Goal: Task Accomplishment & Management: Manage account settings

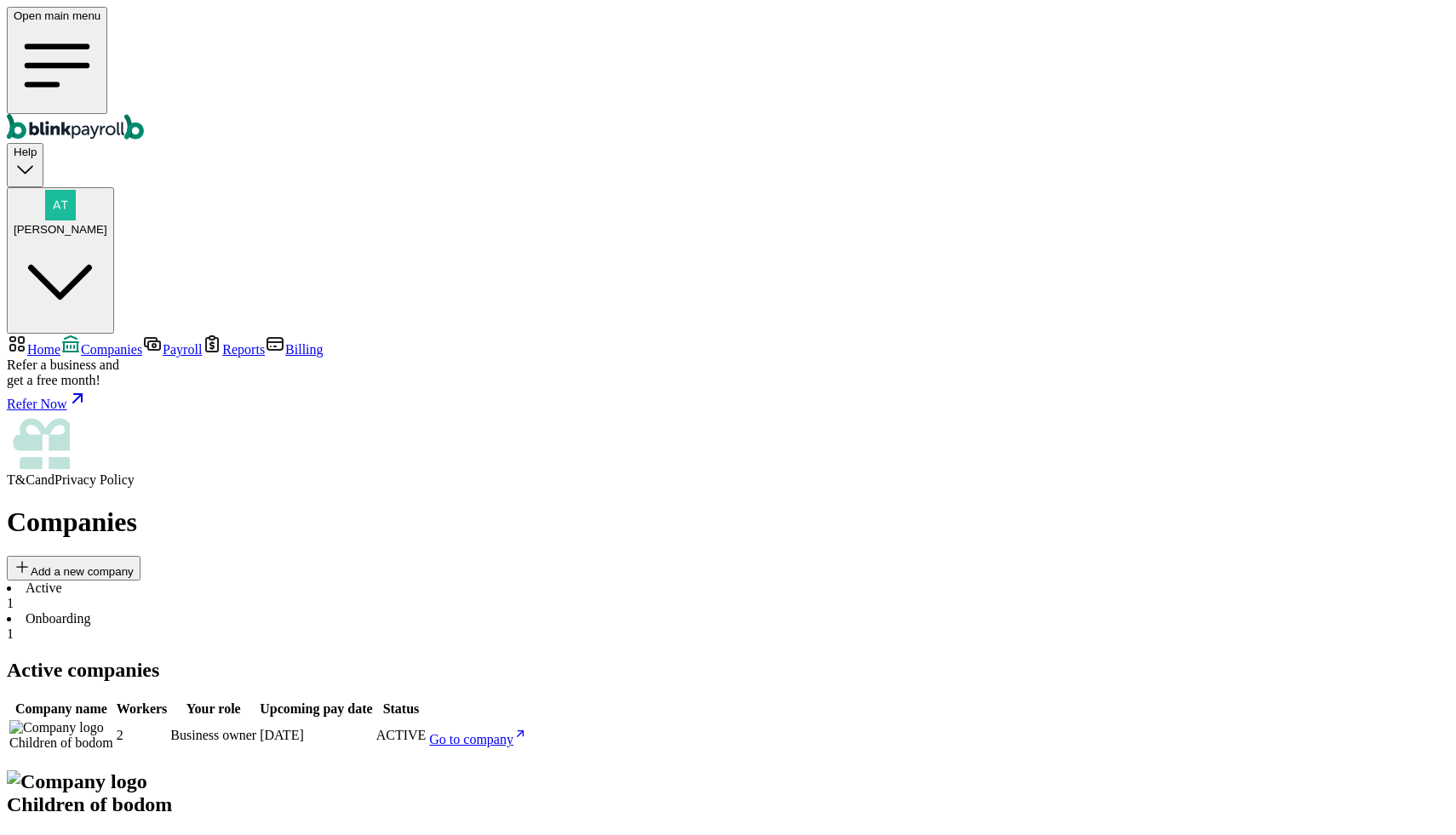
click at [522, 58] on div "Open main menu Help [PERSON_NAME]" at bounding box center [728, 170] width 1442 height 327
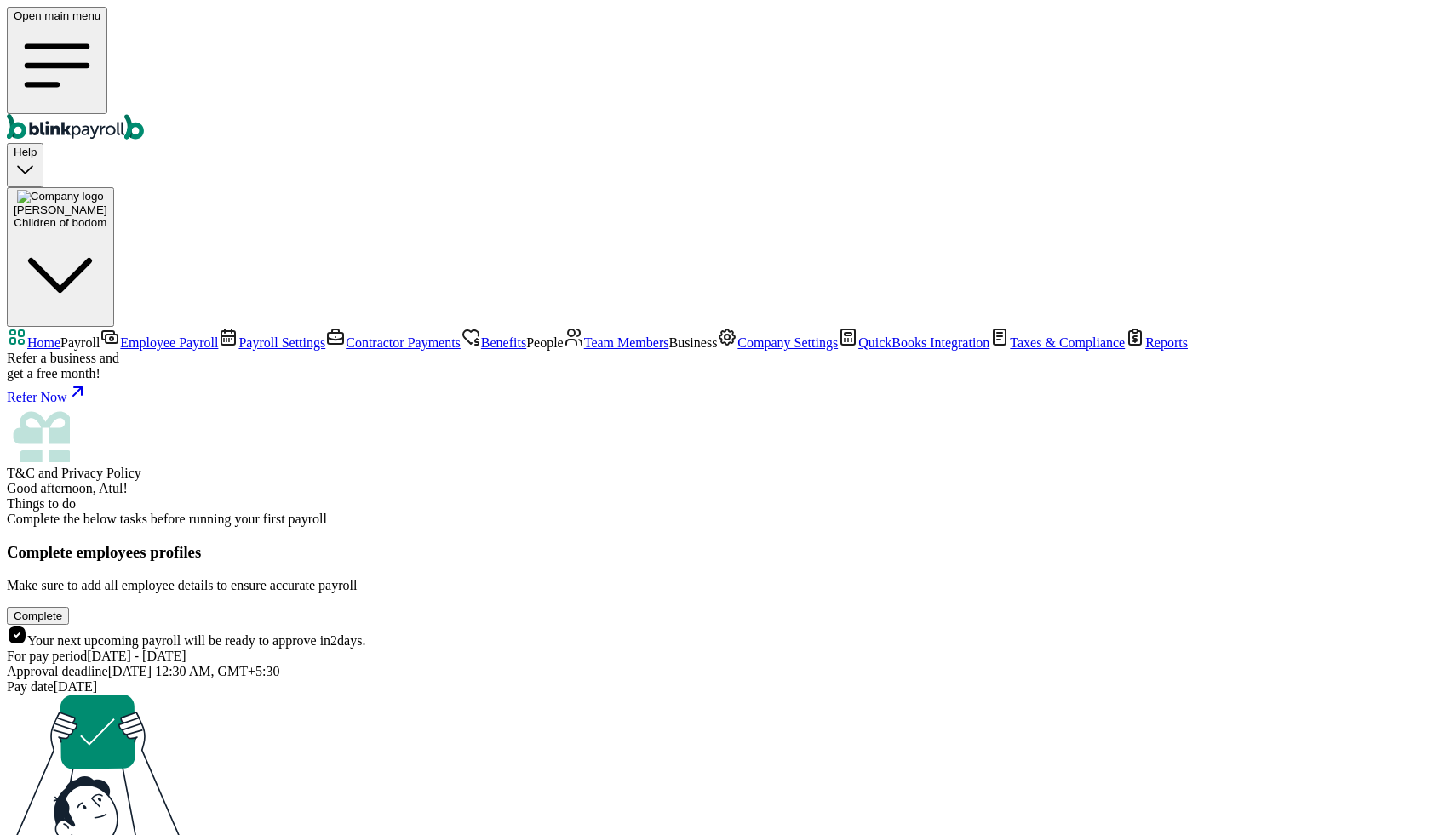
click at [584, 350] on span "Team Members" at bounding box center [626, 342] width 85 height 15
